Goal: Task Accomplishment & Management: Manage account settings

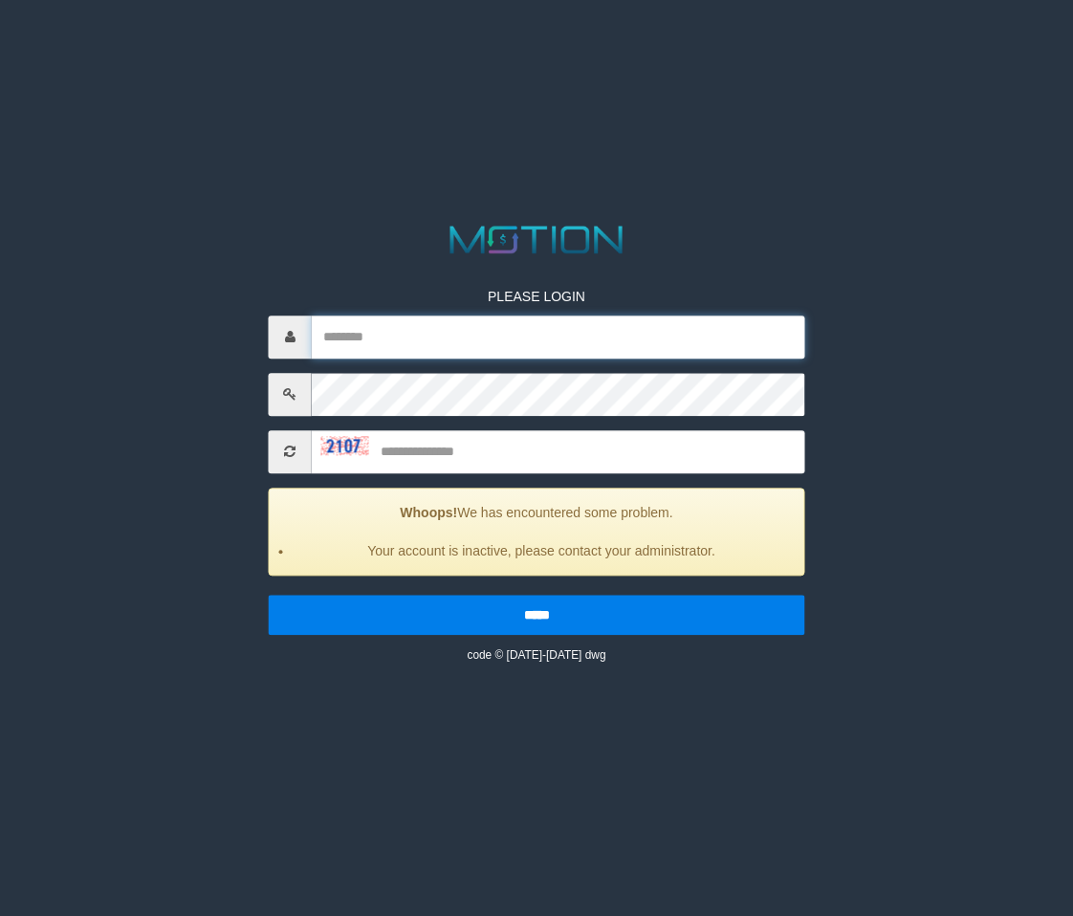
click at [485, 342] on input "text" at bounding box center [559, 337] width 494 height 43
